Goal: Information Seeking & Learning: Learn about a topic

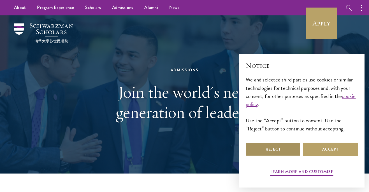
click at [269, 146] on button "Reject" at bounding box center [273, 149] width 55 height 13
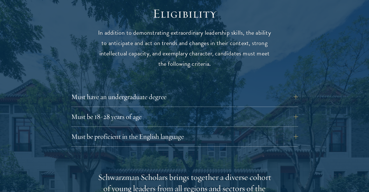
scroll to position [738, 0]
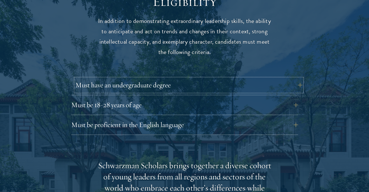
click at [152, 78] on button "Must have an undergraduate degree" at bounding box center [188, 84] width 227 height 13
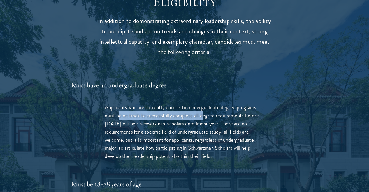
drag, startPoint x: 119, startPoint y: 105, endPoint x: 203, endPoint y: 106, distance: 84.0
click at [203, 106] on p "Applicants who are currently enrolled in undergraduate degree programs must be …" at bounding box center [185, 131] width 160 height 57
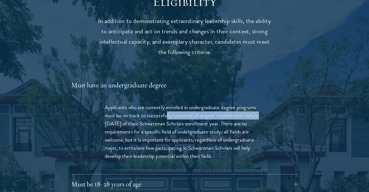
drag, startPoint x: 239, startPoint y: 106, endPoint x: 271, endPoint y: 108, distance: 32.0
click at [271, 108] on div "Applicants who are currently enrolled in undergraduate degree programs must be …" at bounding box center [184, 134] width 193 height 79
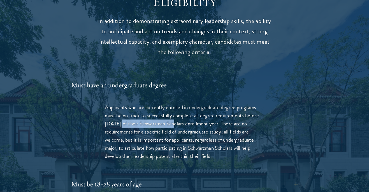
drag, startPoint x: 119, startPoint y: 113, endPoint x: 172, endPoint y: 113, distance: 53.5
click at [172, 113] on p "Applicants who are currently enrolled in undergraduate degree programs must be …" at bounding box center [185, 131] width 160 height 57
drag, startPoint x: 141, startPoint y: 113, endPoint x: 188, endPoint y: 112, distance: 46.2
click at [188, 112] on p "Applicants who are currently enrolled in undergraduate degree programs must be …" at bounding box center [185, 131] width 160 height 57
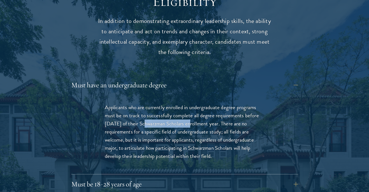
copy p "Schwarzman Scholars"
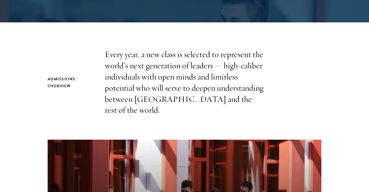
scroll to position [153, 0]
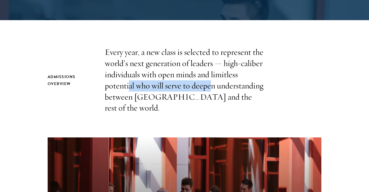
drag, startPoint x: 129, startPoint y: 86, endPoint x: 211, endPoint y: 88, distance: 82.1
click at [211, 88] on p "Every year, a new class is selected to represent the world’s next generation of…" at bounding box center [185, 80] width 160 height 67
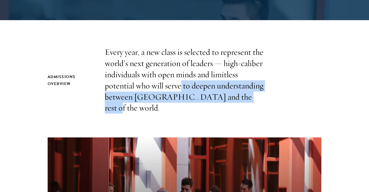
drag, startPoint x: 194, startPoint y: 86, endPoint x: 235, endPoint y: 96, distance: 42.9
click at [235, 96] on p "Every year, a new class is selected to represent the world’s next generation of…" at bounding box center [185, 80] width 160 height 67
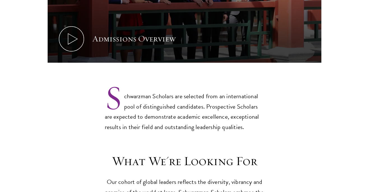
scroll to position [382, 0]
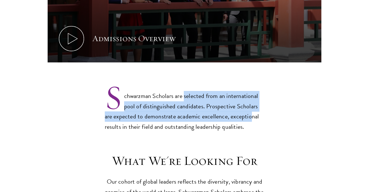
drag, startPoint x: 184, startPoint y: 86, endPoint x: 239, endPoint y: 104, distance: 58.2
click at [239, 104] on p "Schwarzman Scholars are selected from an international pool of distinguished ca…" at bounding box center [185, 107] width 160 height 51
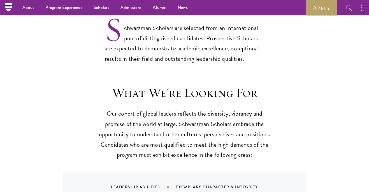
scroll to position [448, 0]
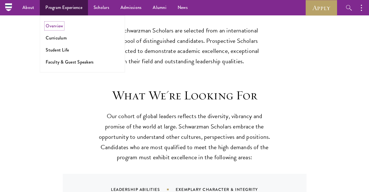
click at [60, 28] on link "Overview" at bounding box center [54, 26] width 17 height 6
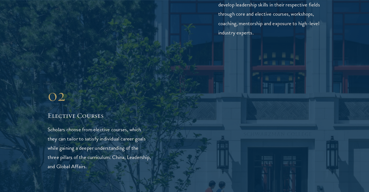
scroll to position [938, 0]
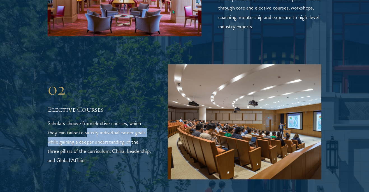
drag, startPoint x: 86, startPoint y: 111, endPoint x: 131, endPoint y: 122, distance: 46.3
click at [131, 122] on p "Scholars choose from elective courses, which they can tailor to satisfy individ…" at bounding box center [99, 142] width 103 height 46
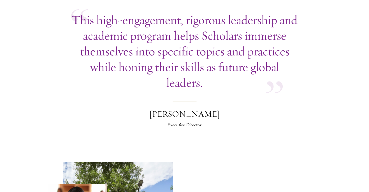
scroll to position [1642, 0]
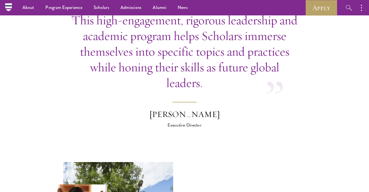
click at [10, 6] on nav "About Overview Leadership Donors Program Experience Overview Curriculum Student…" at bounding box center [130, 7] width 245 height 15
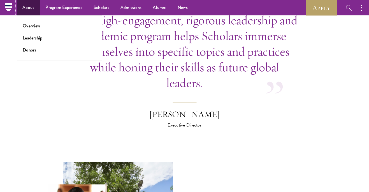
click at [26, 9] on link "About" at bounding box center [28, 7] width 23 height 15
